Goal: Transaction & Acquisition: Purchase product/service

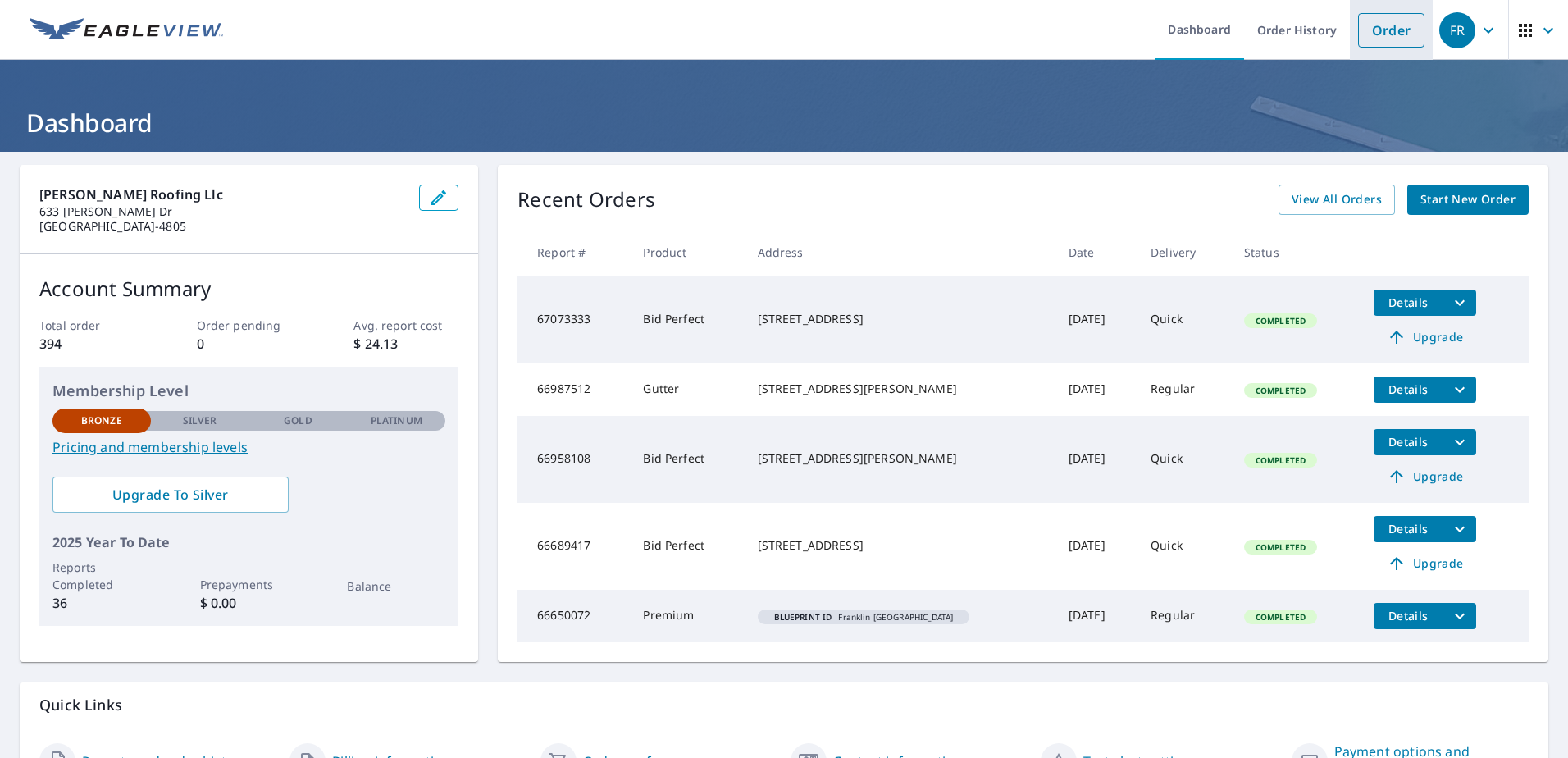
click at [1373, 33] on link "Order" at bounding box center [1391, 30] width 67 height 34
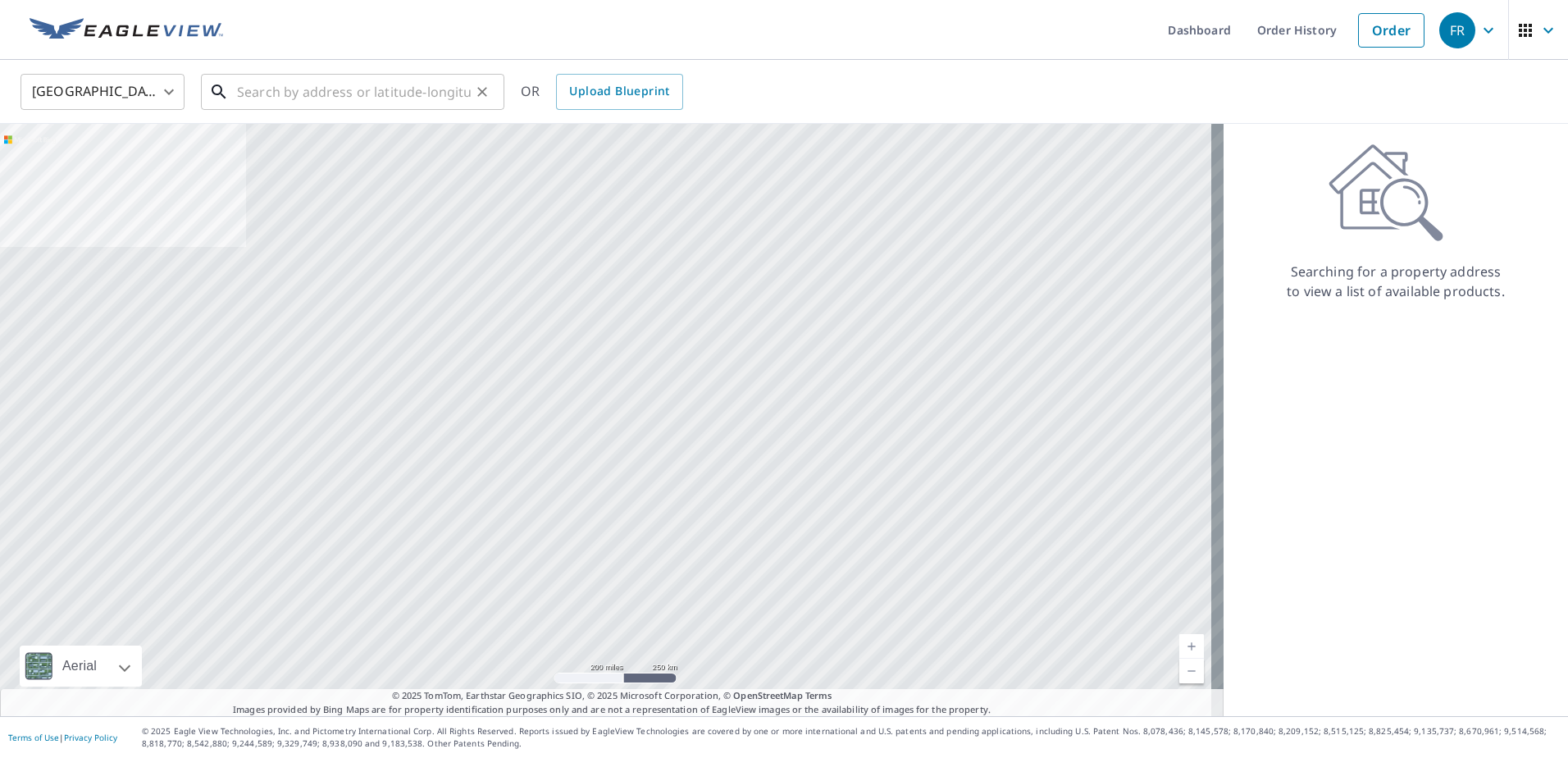
click at [324, 92] on input "text" at bounding box center [353, 92] width 233 height 46
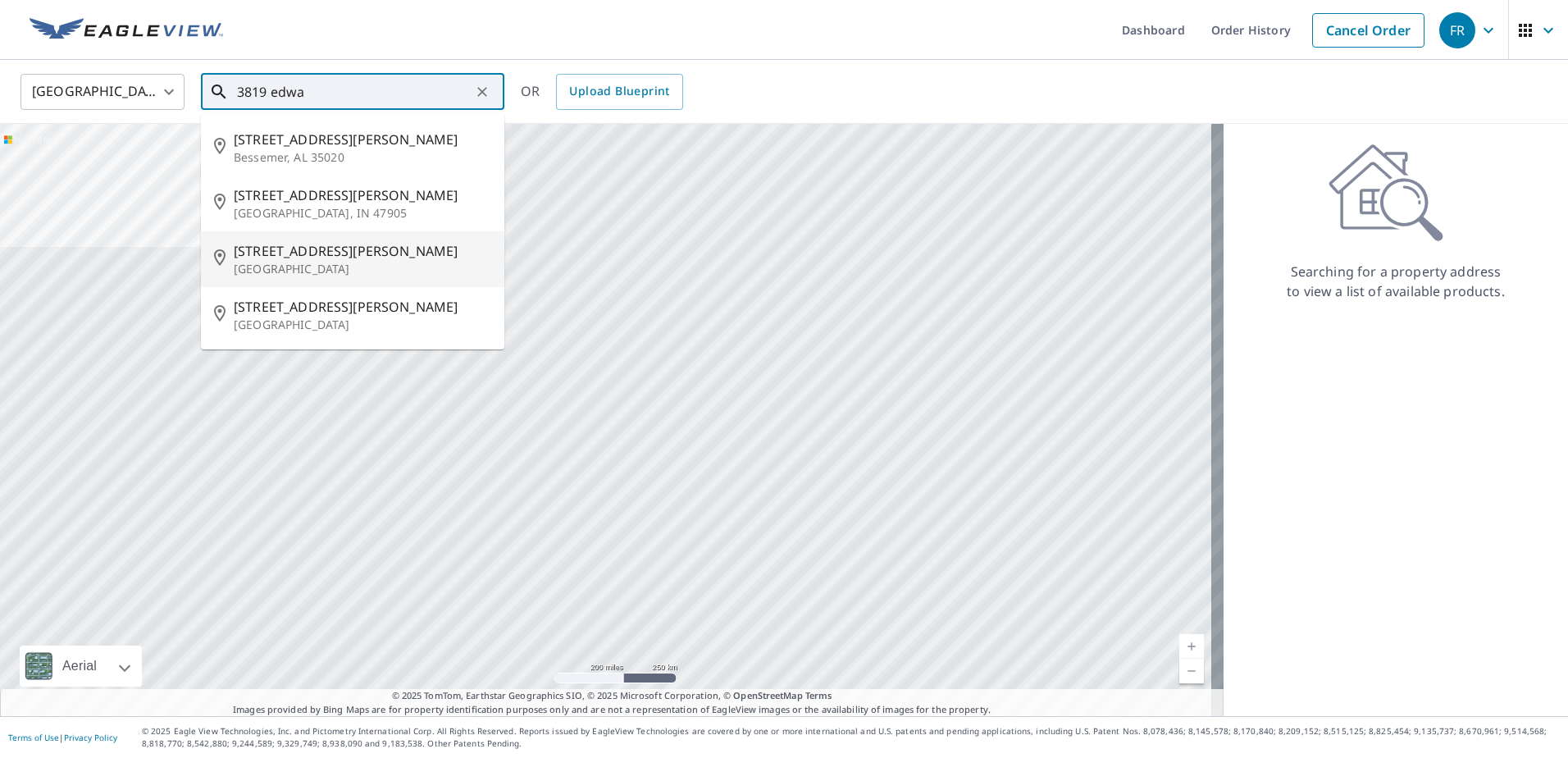
click at [282, 248] on span "[STREET_ADDRESS][PERSON_NAME]" at bounding box center [362, 251] width 258 height 20
type input "[STREET_ADDRESS][PERSON_NAME]"
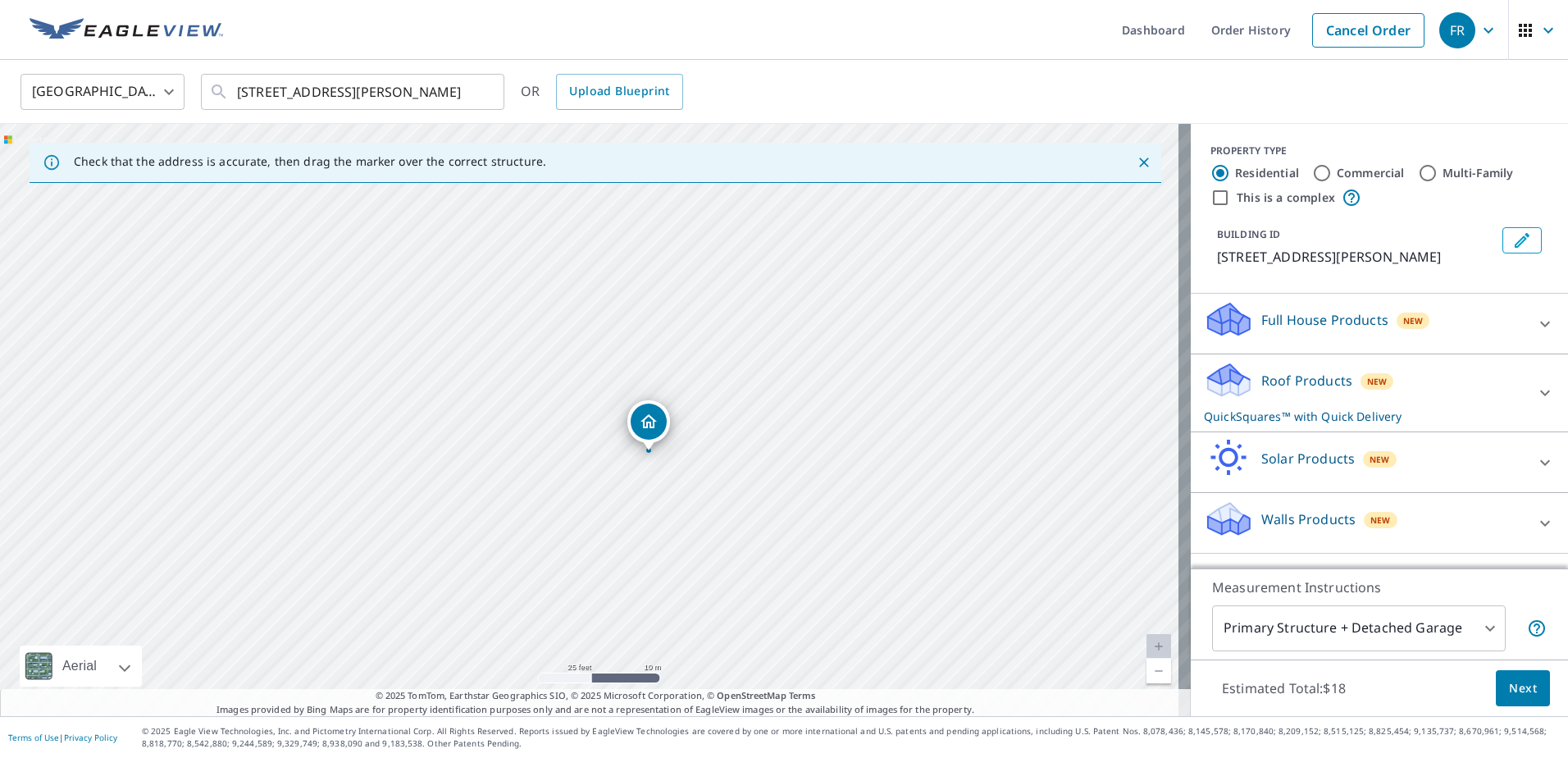
drag, startPoint x: 383, startPoint y: 421, endPoint x: 240, endPoint y: 454, distance: 146.8
click at [240, 454] on div "[STREET_ADDRESS][PERSON_NAME]" at bounding box center [595, 420] width 1190 height 592
click at [1535, 396] on icon at bounding box center [1545, 393] width 20 height 20
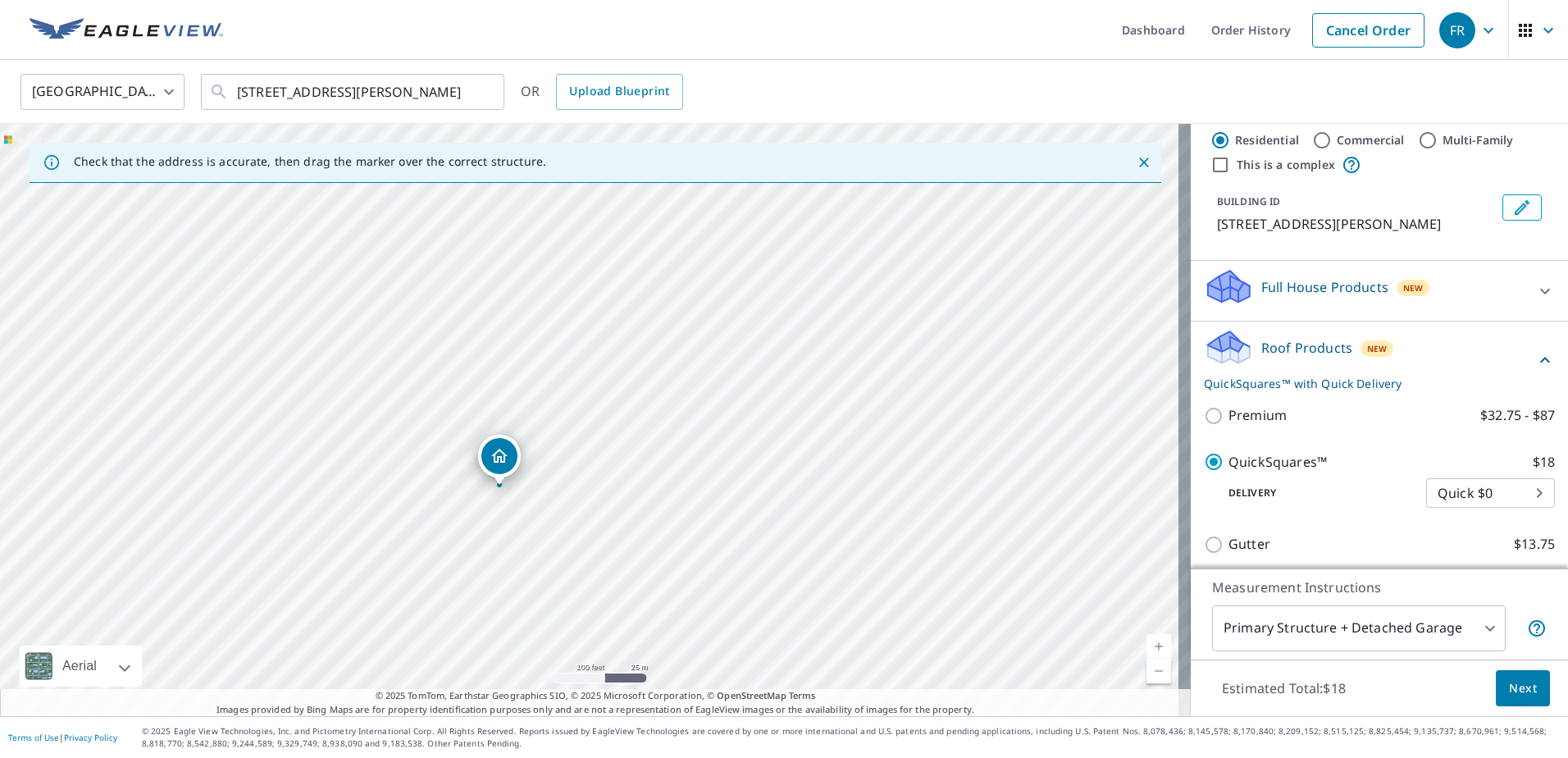
scroll to position [66, 0]
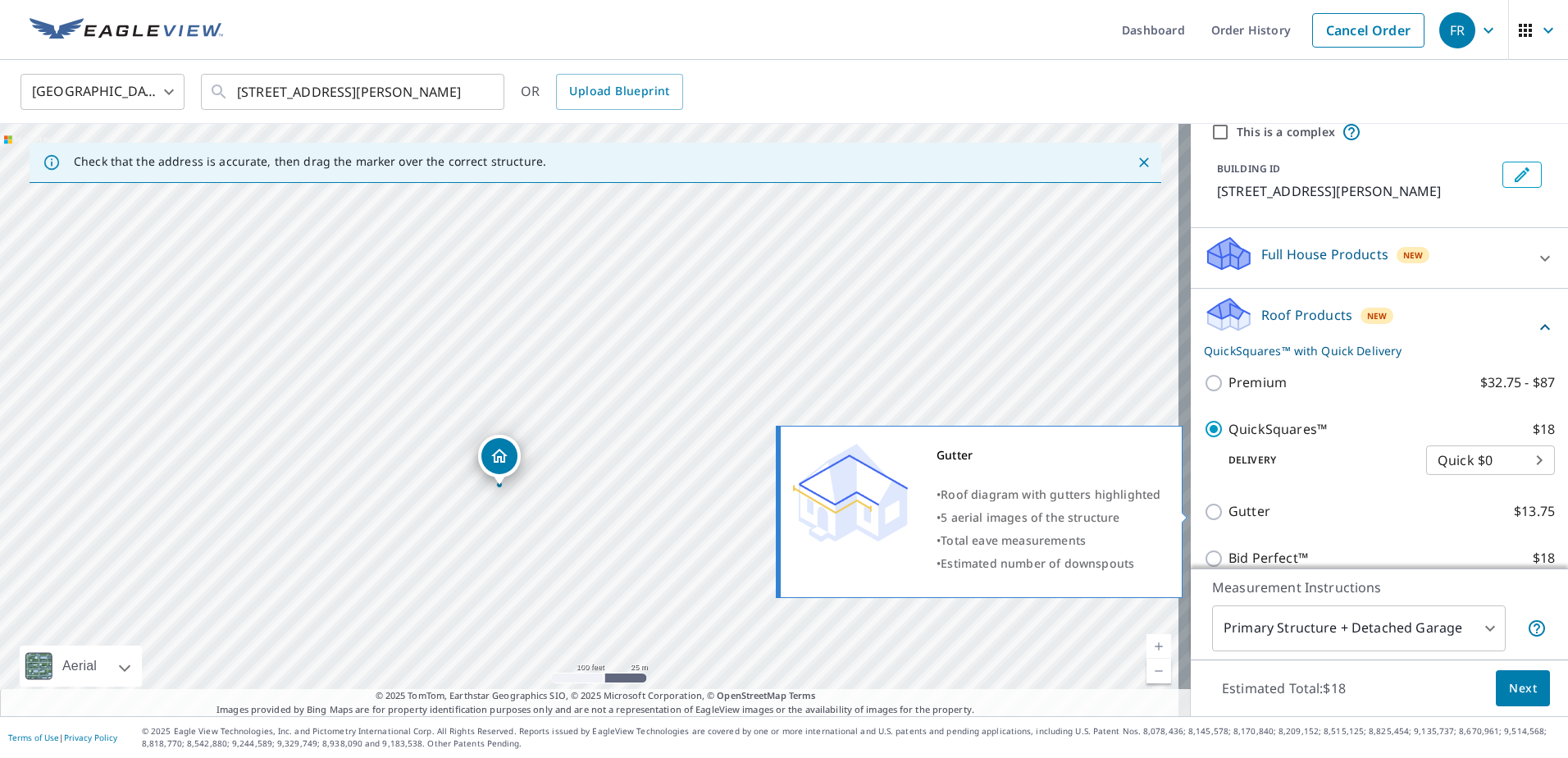
click at [1204, 512] on input "Gutter $13.75" at bounding box center [1216, 512] width 25 height 20
checkbox input "true"
checkbox input "false"
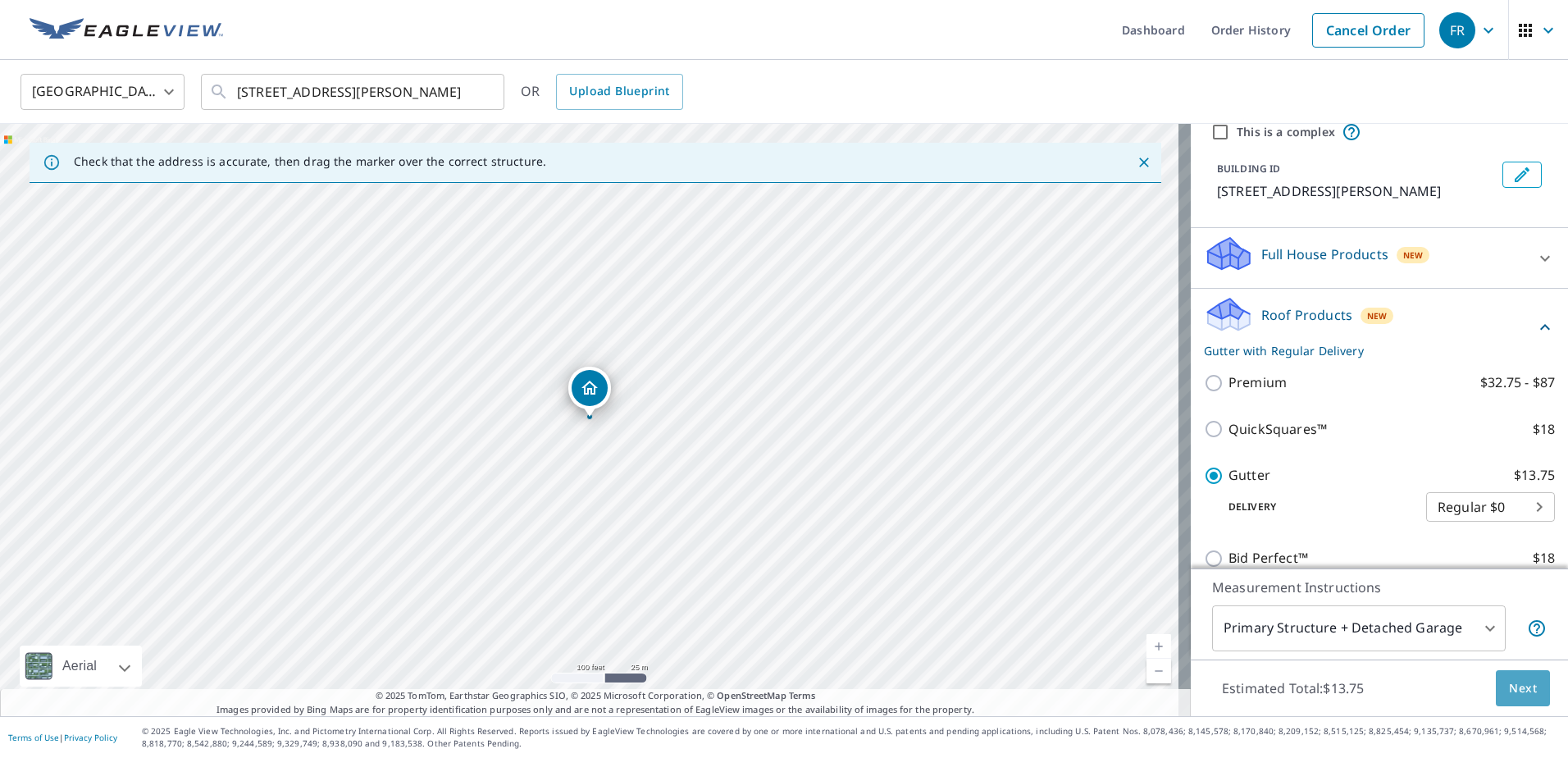
click at [1509, 695] on span "Next" at bounding box center [1522, 688] width 28 height 21
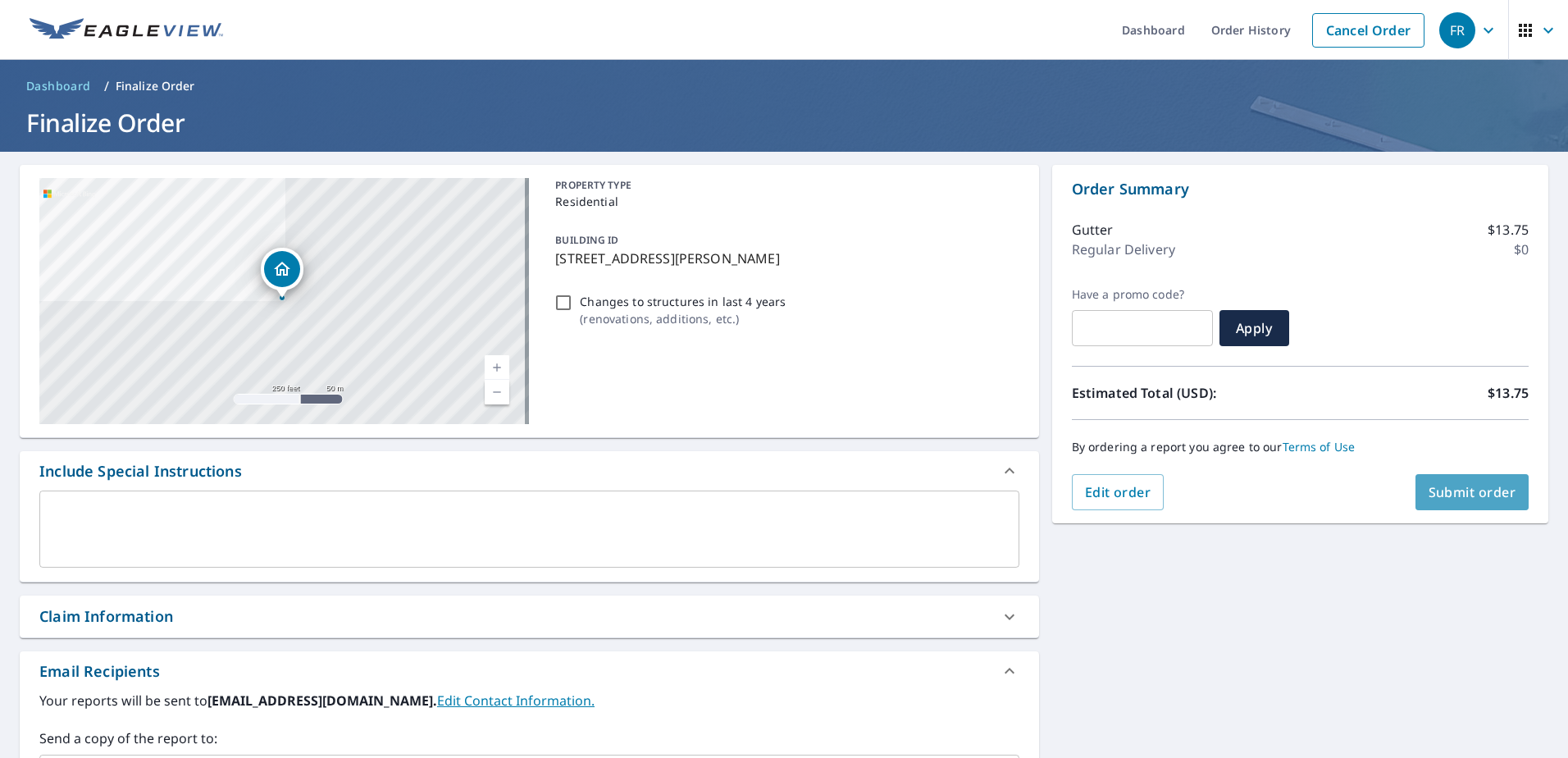
click at [1464, 488] on span "Submit order" at bounding box center [1471, 492] width 88 height 18
